Goal: Browse casually: Explore the website without a specific task or goal

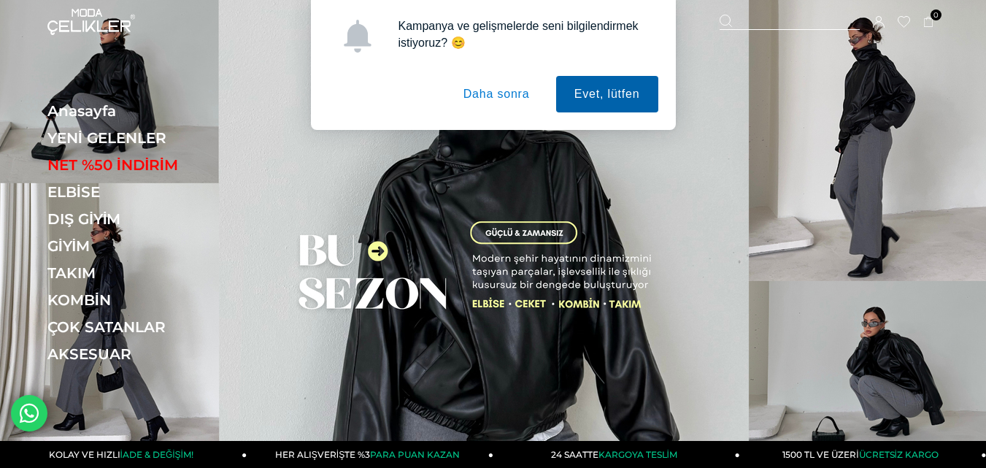
click at [594, 93] on button "Evet, lütfen" at bounding box center [607, 94] width 102 height 37
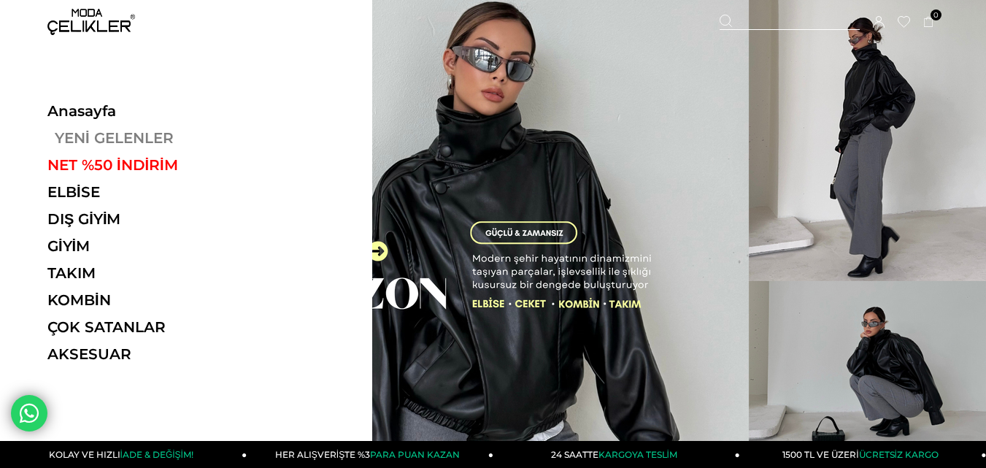
click at [99, 134] on link "YENİ GELENLER" at bounding box center [147, 138] width 201 height 18
click at [112, 136] on link "YENİ GELENLER" at bounding box center [147, 138] width 201 height 18
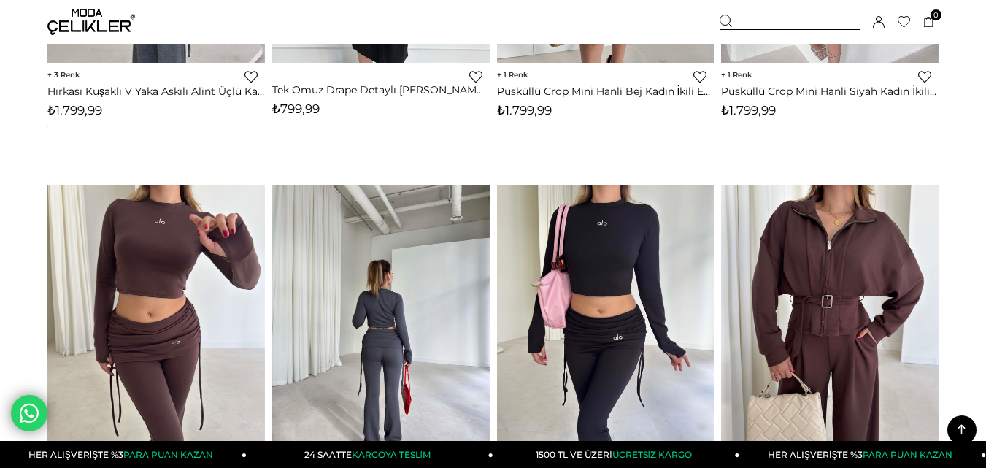
scroll to position [2629, 0]
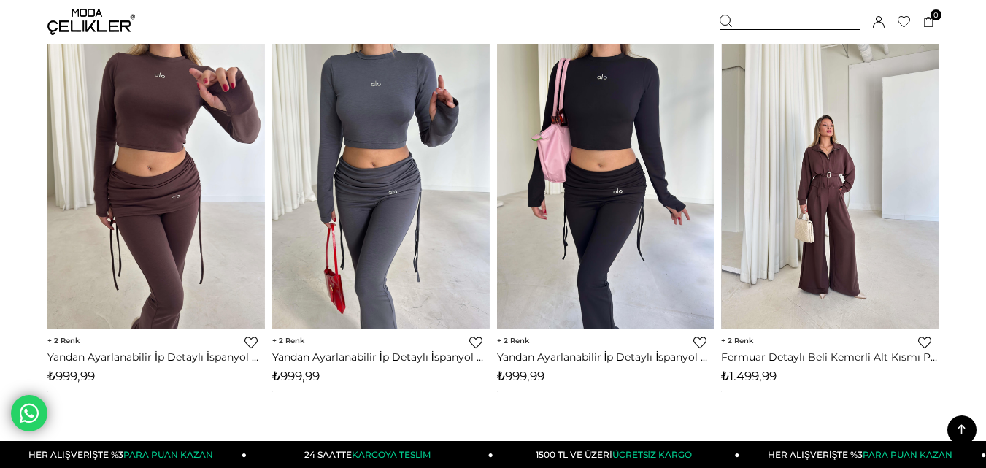
click at [820, 178] on img at bounding box center [831, 184] width 218 height 290
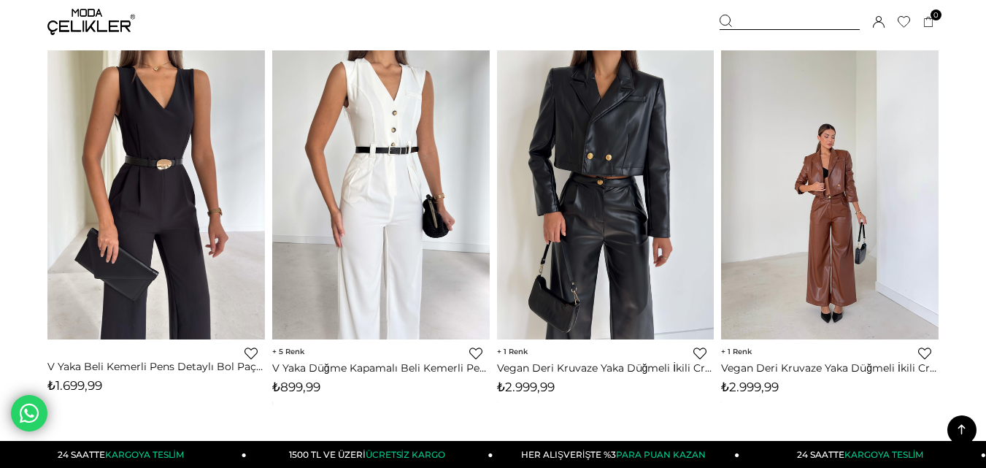
scroll to position [6757, 0]
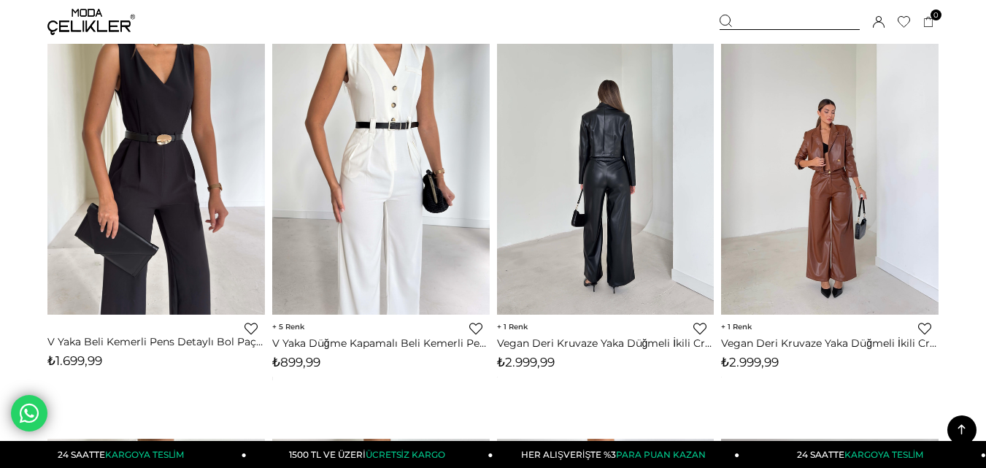
click at [599, 183] on img at bounding box center [606, 171] width 218 height 290
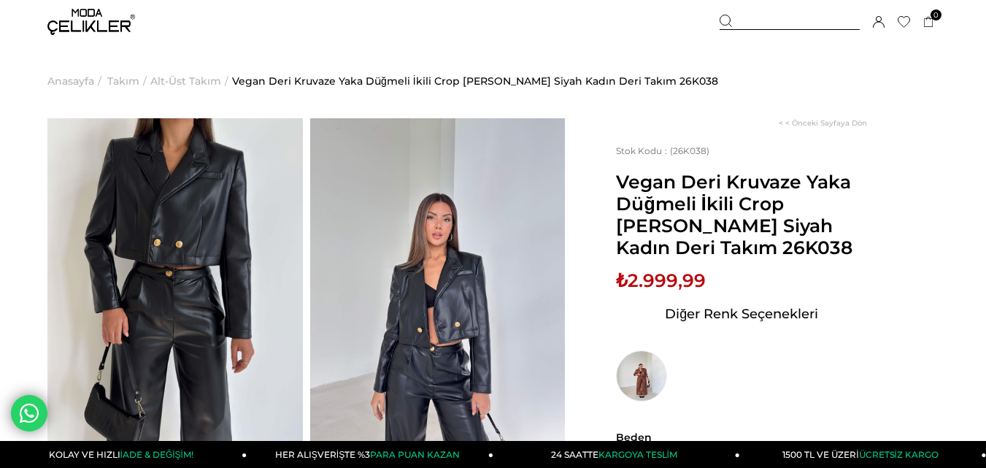
click at [108, 15] on img at bounding box center [91, 22] width 88 height 26
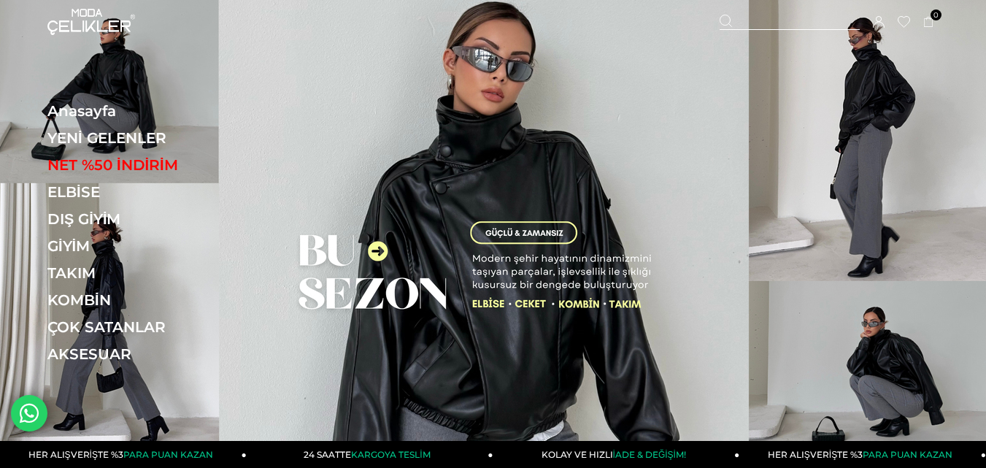
click at [447, 199] on img at bounding box center [493, 231] width 986 height 462
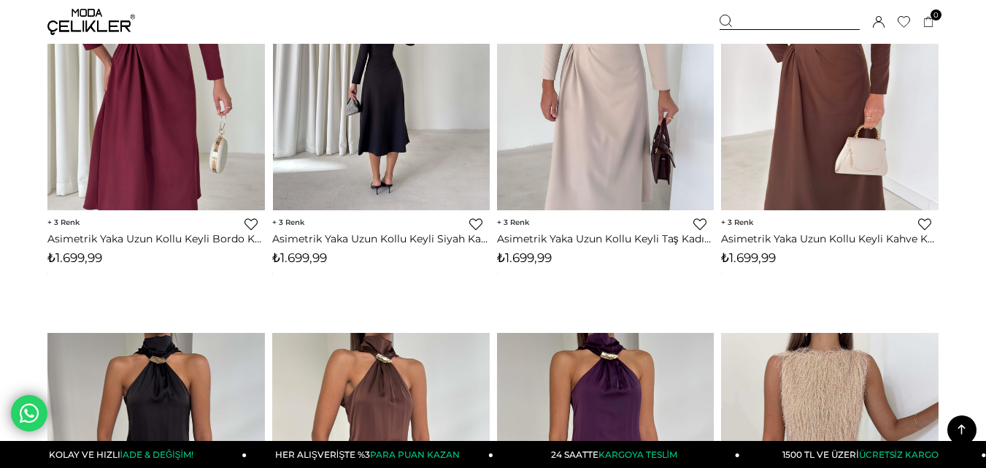
scroll to position [3504, 0]
